Goal: Entertainment & Leisure: Consume media (video, audio)

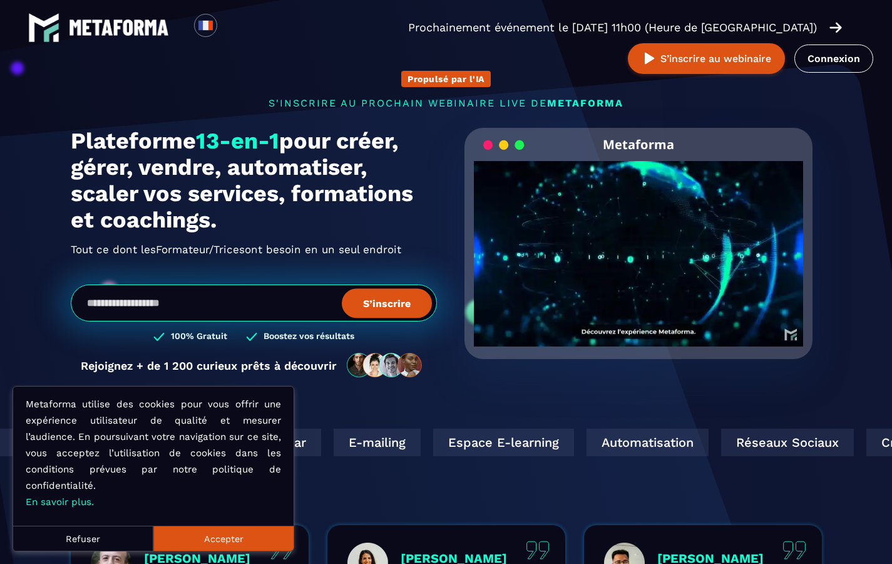
scroll to position [4, 0]
click at [632, 261] on video "Your browser does not support the video tag." at bounding box center [639, 243] width 330 height 165
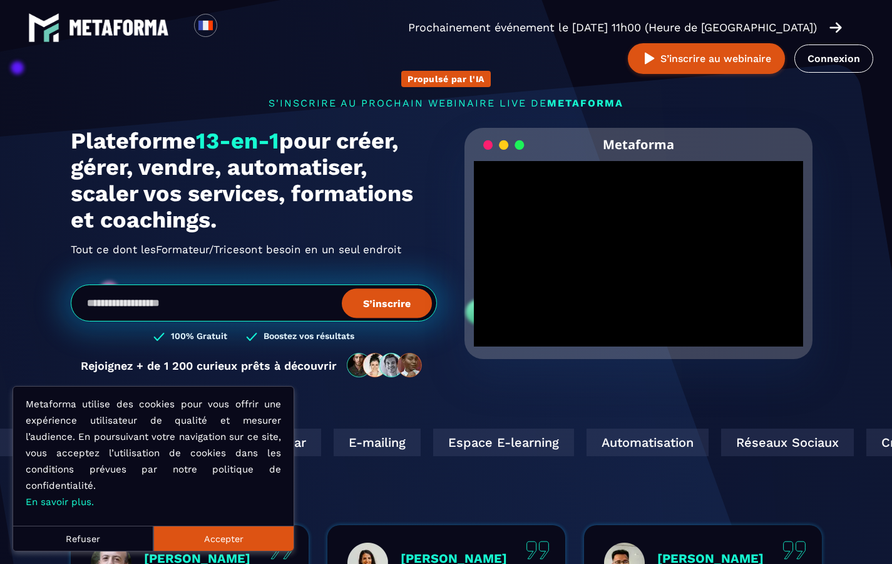
scroll to position [23, 0]
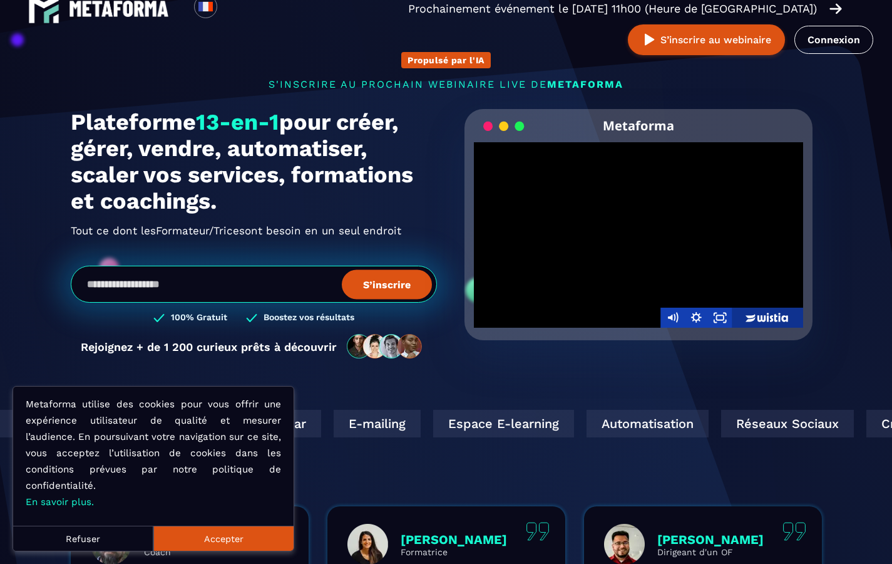
click at [790, 319] on icon "Wistia Logo -- Learn More" at bounding box center [767, 318] width 71 height 20
click at [717, 323] on icon "Fullscreen" at bounding box center [720, 318] width 24 height 20
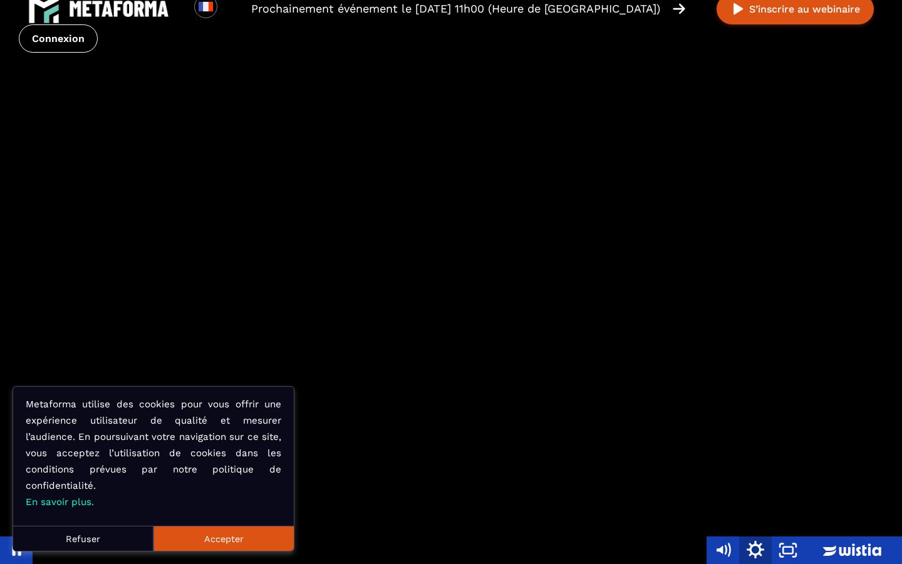
click at [755, 549] on icon "Show settings menu" at bounding box center [755, 550] width 39 height 33
click at [773, 499] on span "Speed" at bounding box center [767, 495] width 41 height 28
click at [782, 495] on label "2x" at bounding box center [788, 495] width 98 height 29
click at [790, 546] on icon "Unfullscreen" at bounding box center [787, 550] width 39 height 33
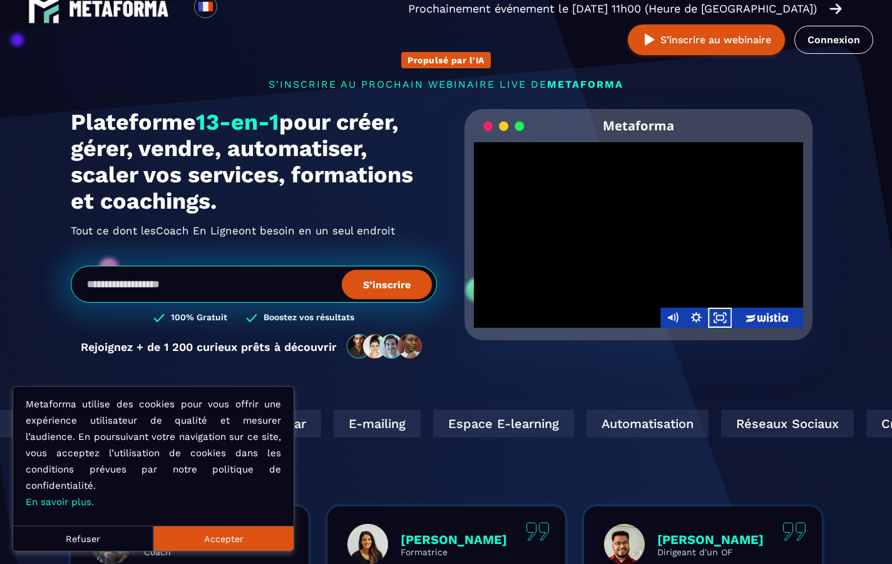
click at [654, 209] on div at bounding box center [639, 234] width 330 height 185
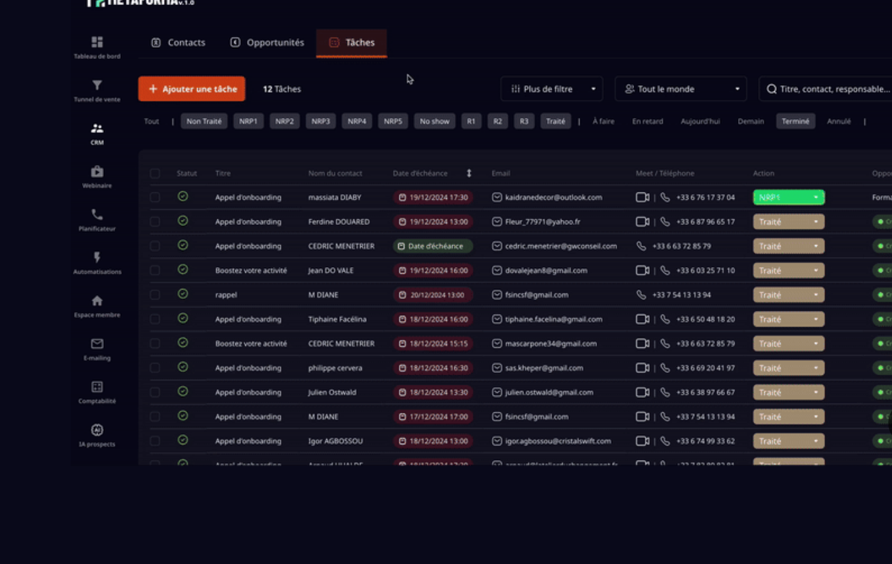
scroll to position [907, 0]
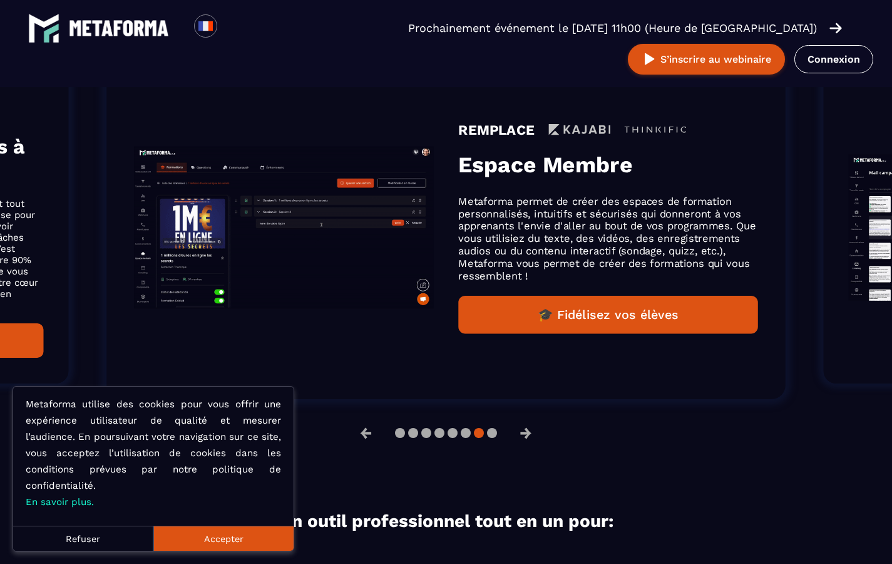
scroll to position [927, 0]
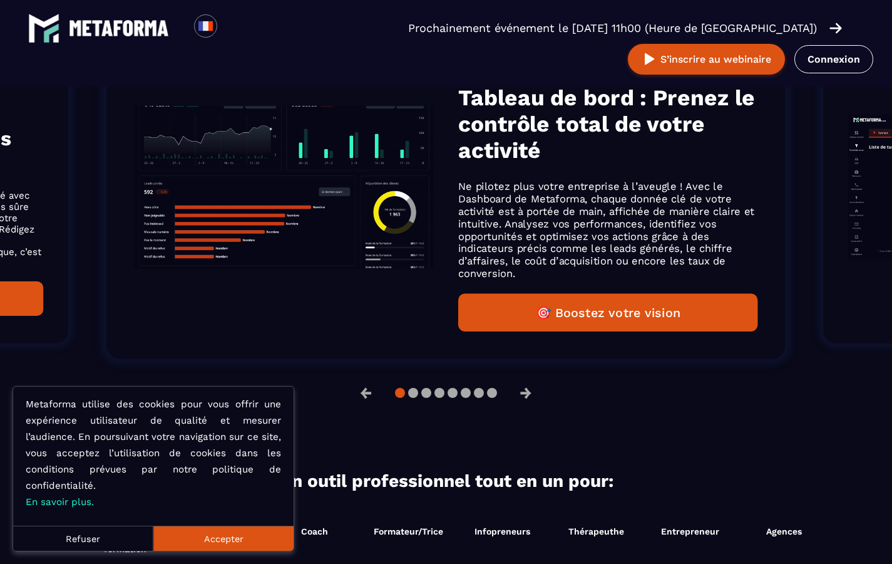
scroll to position [907, 0]
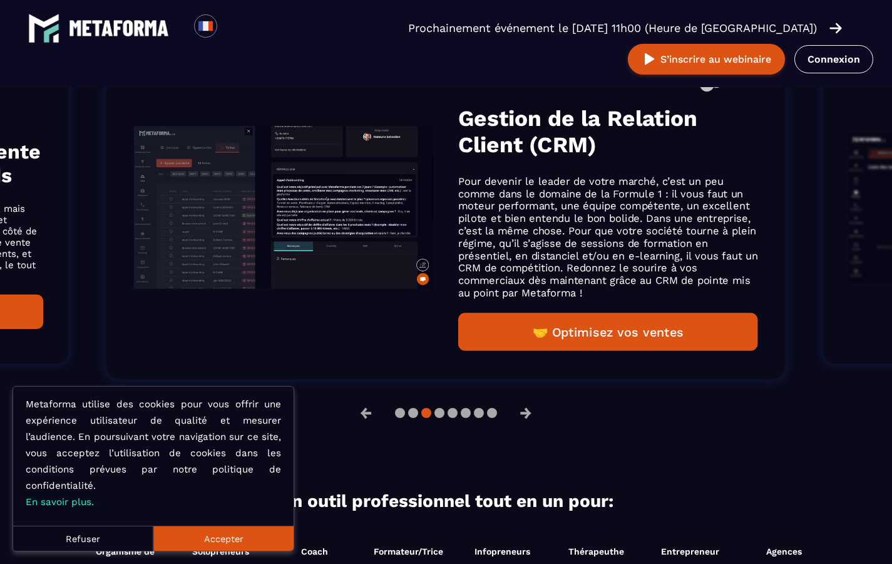
click at [269, 539] on button "Accepter" at bounding box center [223, 537] width 140 height 25
